Goal: Information Seeking & Learning: Learn about a topic

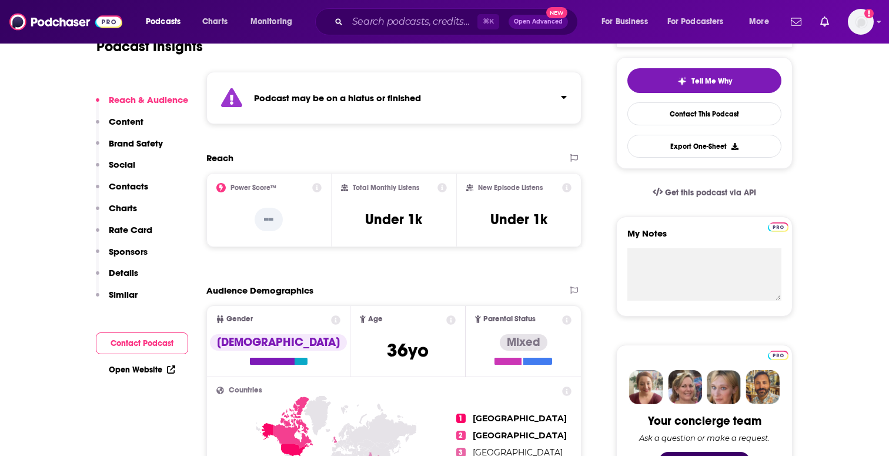
scroll to position [266, 0]
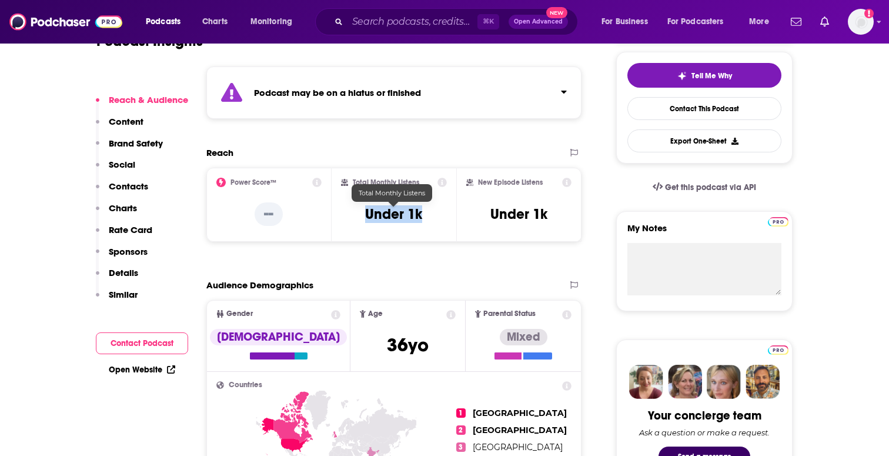
drag, startPoint x: 359, startPoint y: 219, endPoint x: 443, endPoint y: 219, distance: 83.5
click at [443, 219] on div "Total Monthly Listens Under 1k" at bounding box center [394, 205] width 106 height 54
copy h3 "Under 1k"
click at [436, 245] on div "Reach Power Score™ -- Total Monthly Listens Under 1k New Episode Listens Under …" at bounding box center [393, 199] width 375 height 104
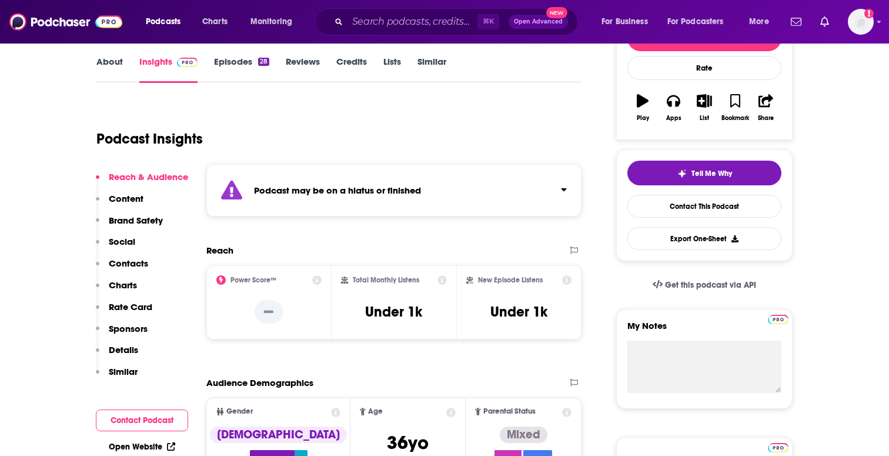
scroll to position [0, 0]
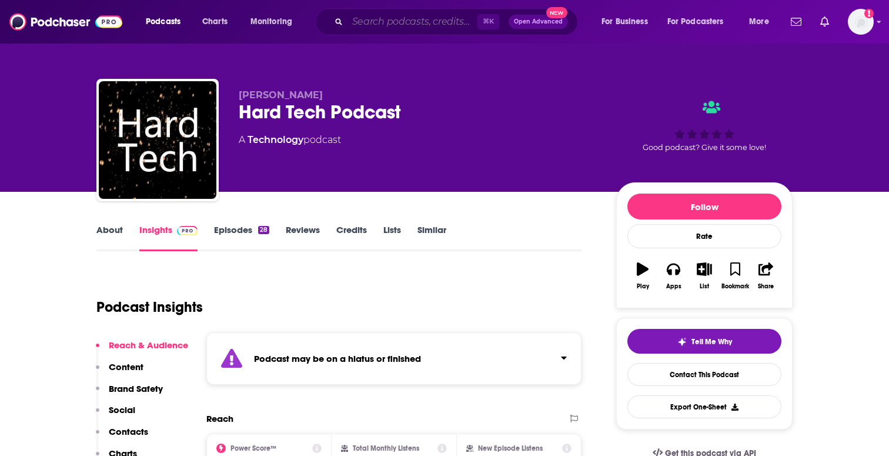
click at [400, 16] on input "Search podcasts, credits, & more..." at bounding box center [413, 21] width 130 height 19
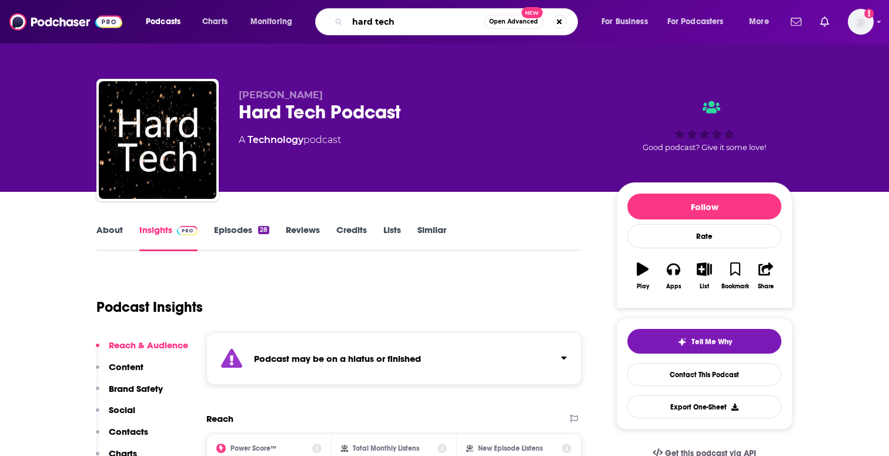
type input "hard tech"
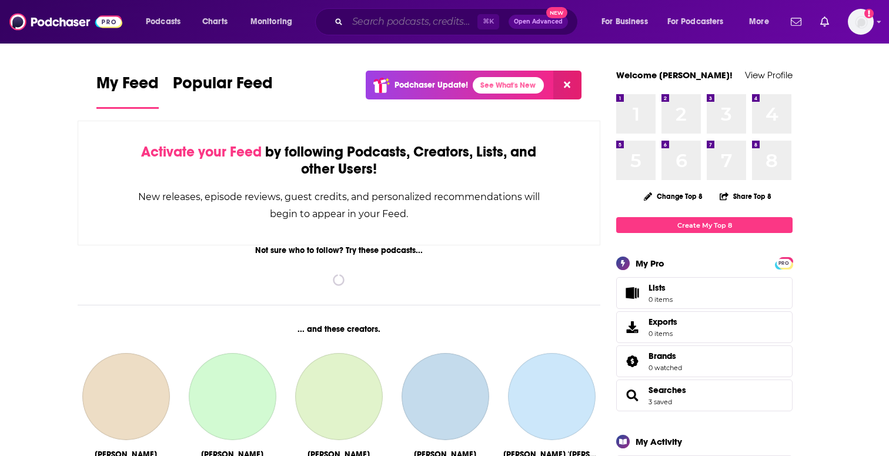
click at [429, 25] on input "Search podcasts, credits, & more..." at bounding box center [413, 21] width 130 height 19
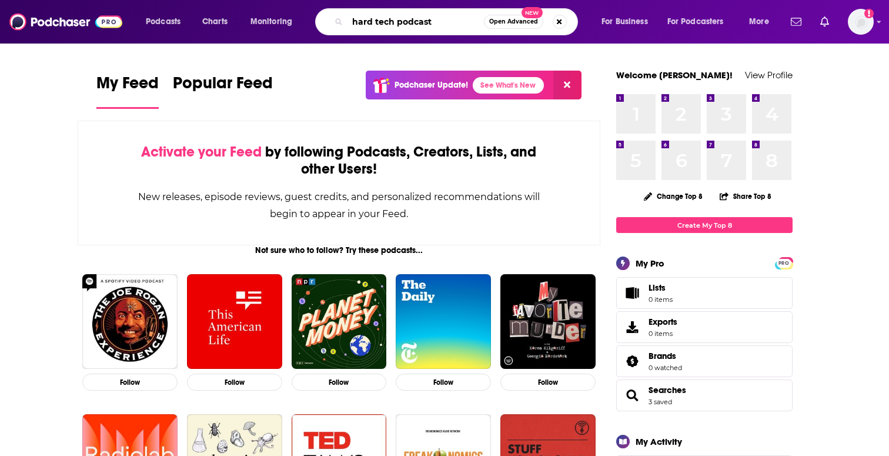
type input "hard tech podcast"
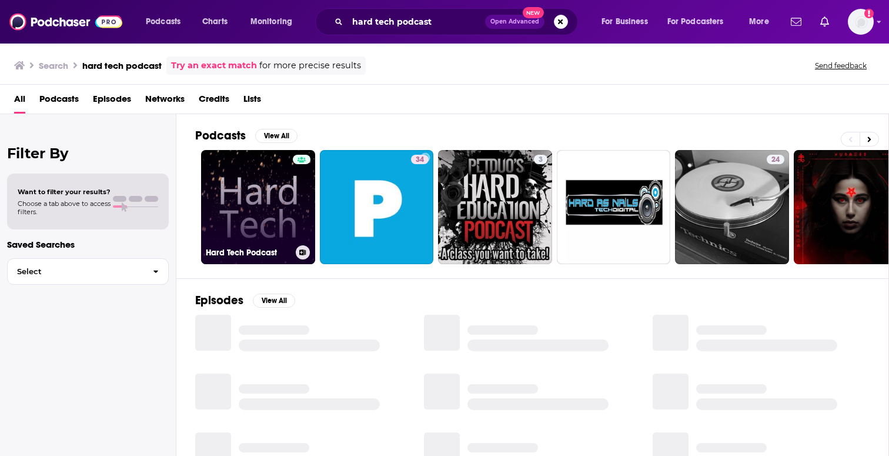
click at [233, 163] on link "Hard Tech Podcast" at bounding box center [258, 207] width 114 height 114
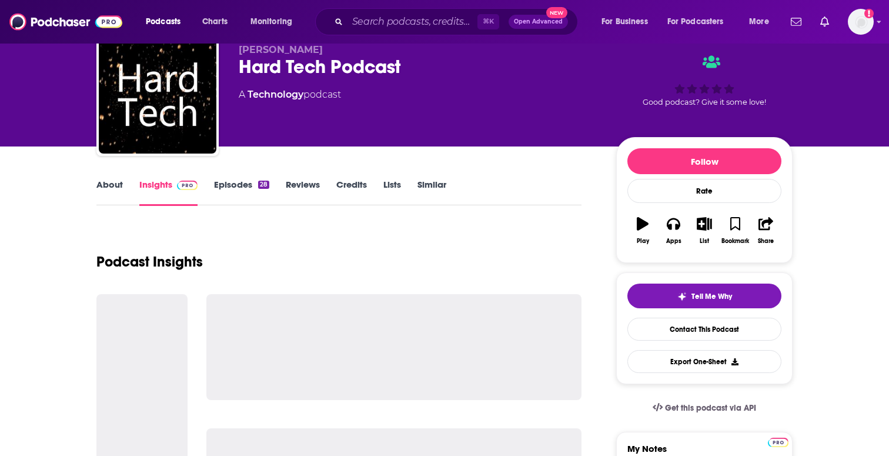
scroll to position [46, 0]
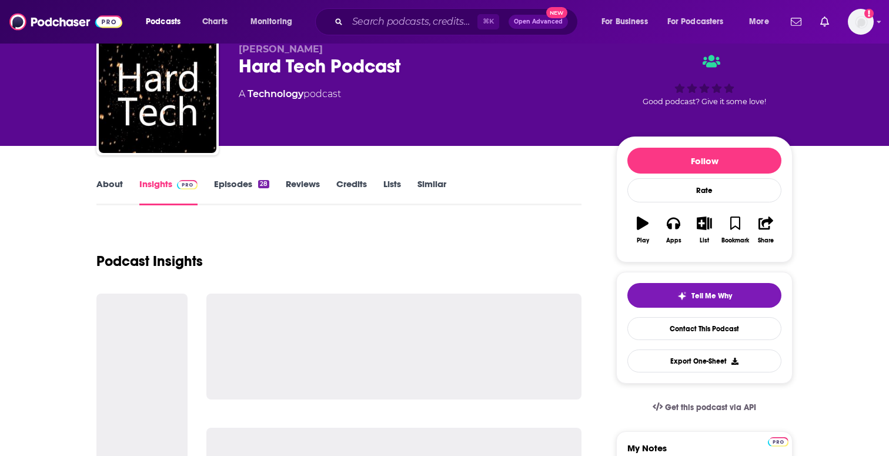
click at [113, 181] on link "About" at bounding box center [109, 191] width 26 height 27
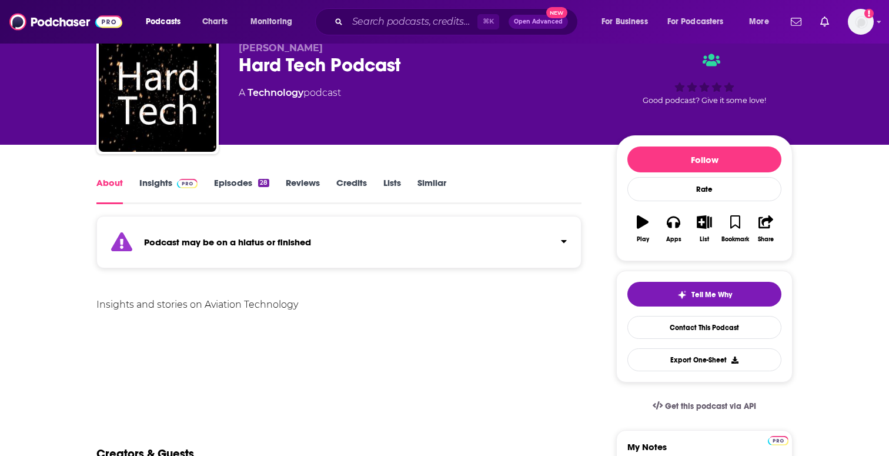
scroll to position [92, 0]
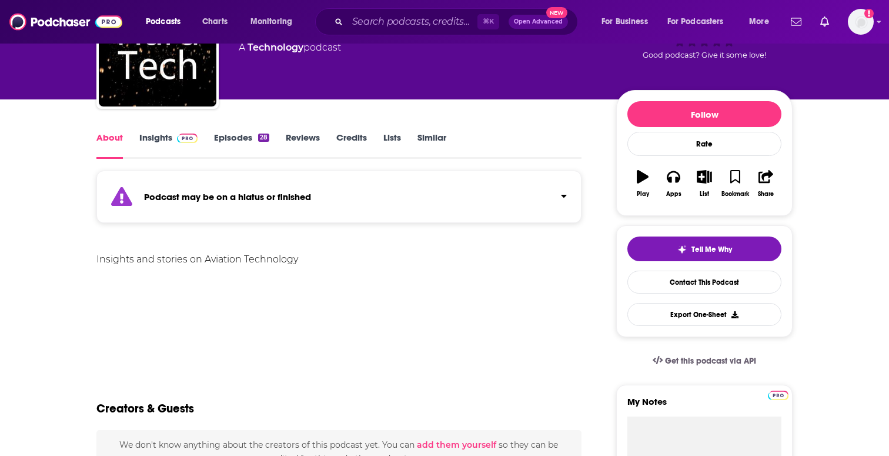
click at [157, 140] on link "Insights" at bounding box center [168, 145] width 58 height 27
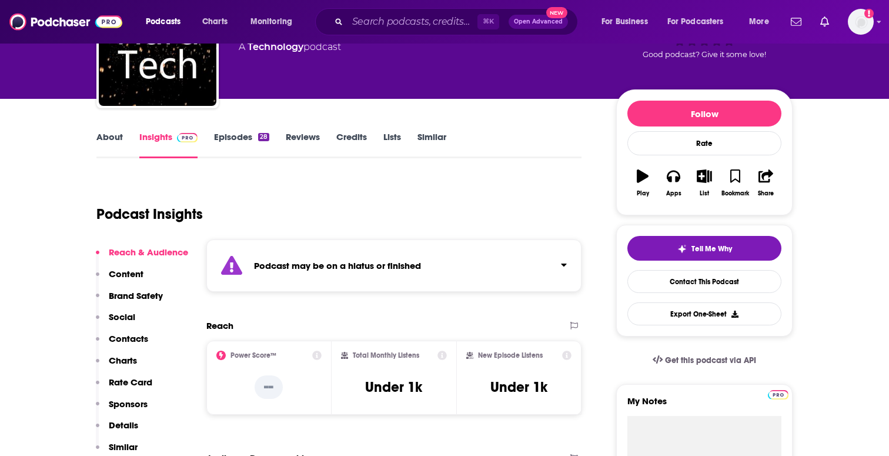
scroll to position [140, 0]
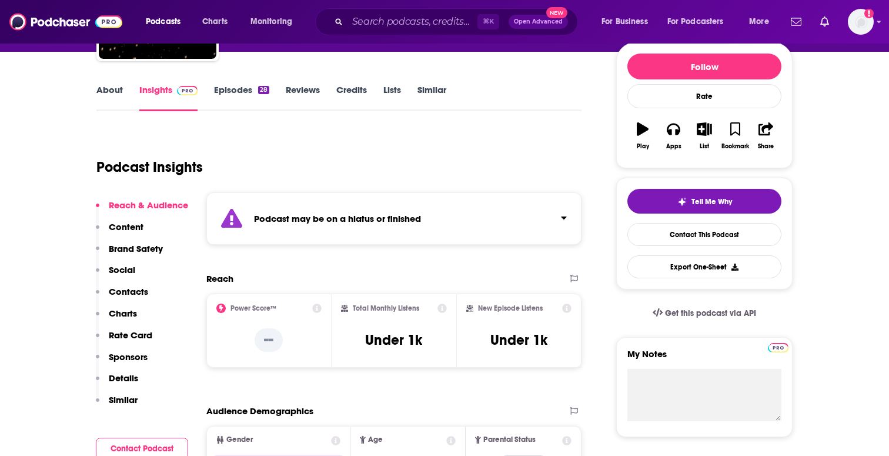
click at [225, 90] on link "Episodes 28" at bounding box center [241, 97] width 55 height 27
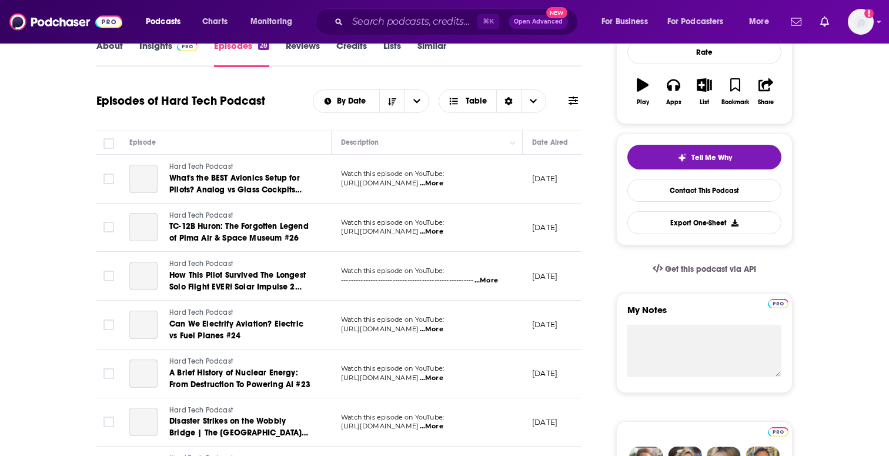
scroll to position [185, 0]
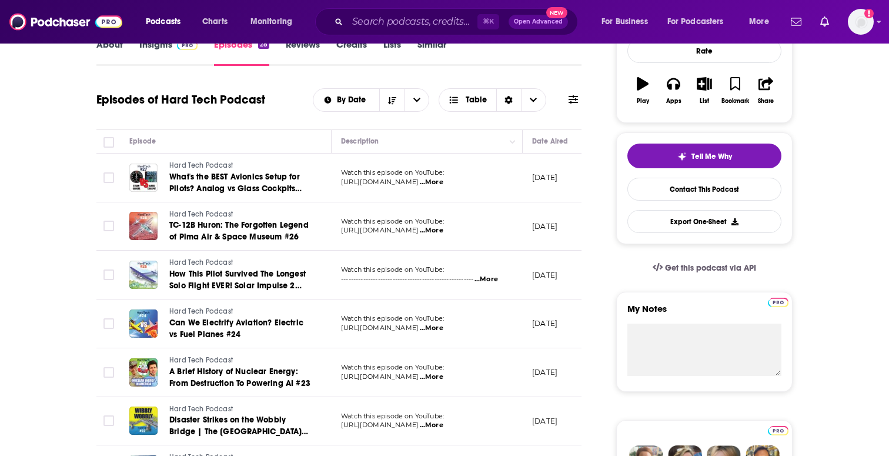
click at [114, 55] on link "About" at bounding box center [109, 52] width 26 height 27
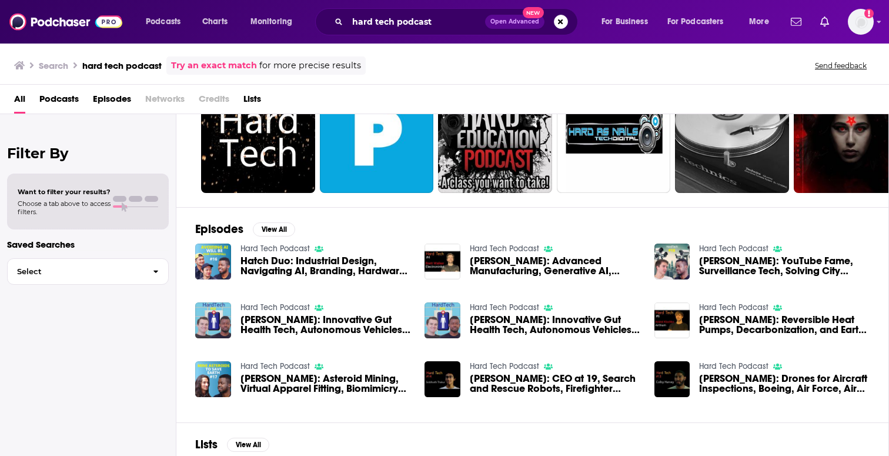
scroll to position [152, 0]
